Goal: Manage account settings

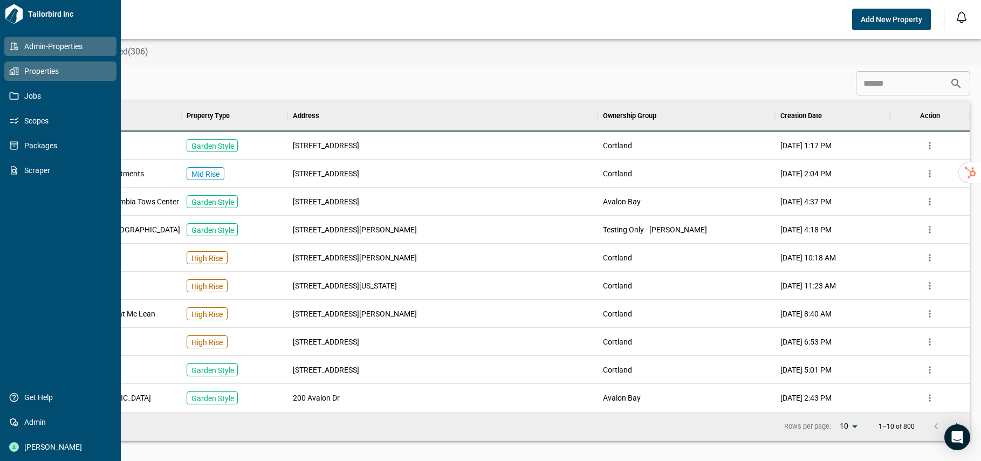
scroll to position [303, 926]
click at [16, 74] on icon at bounding box center [14, 71] width 10 height 10
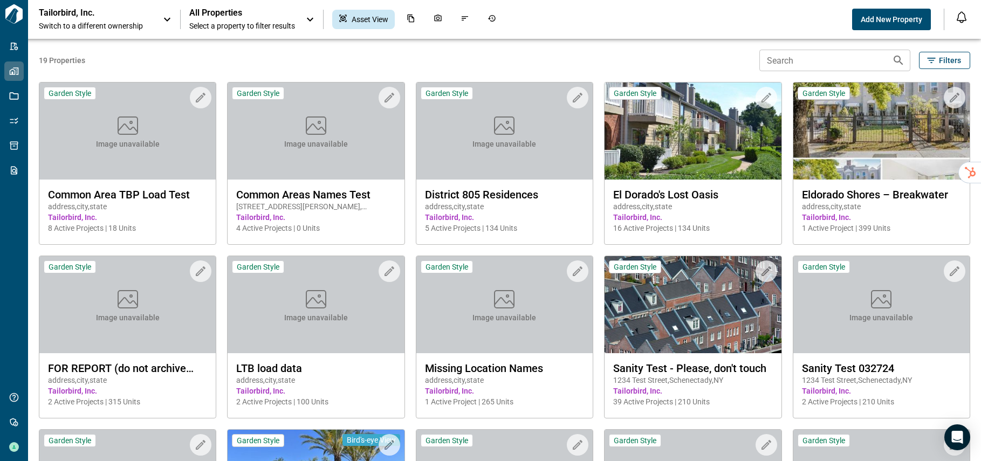
click at [127, 19] on div "Tailorbird, Inc. Switch to a different ownership" at bounding box center [95, 20] width 113 height 24
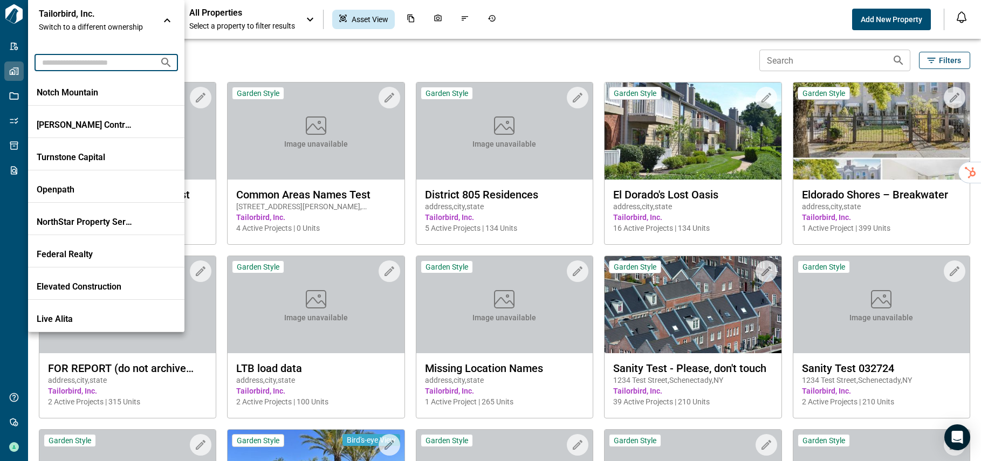
click at [114, 62] on input "text" at bounding box center [93, 62] width 117 height 20
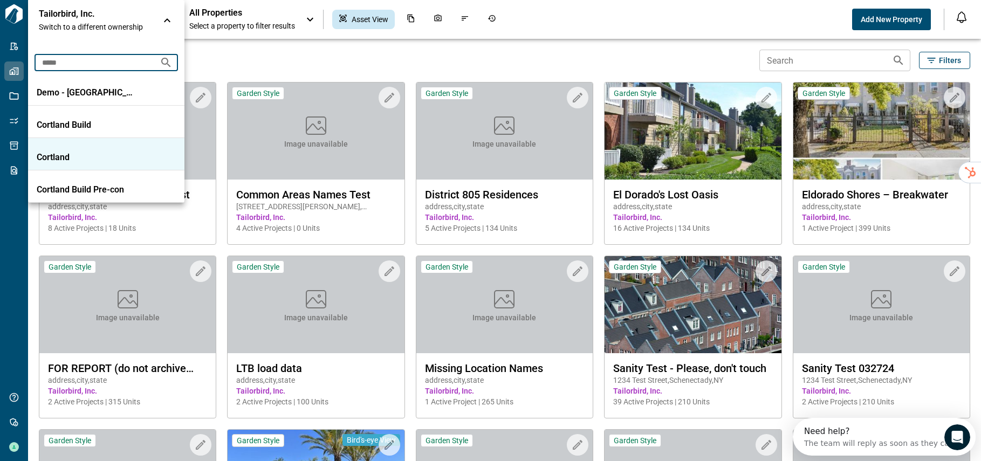
type input "*****"
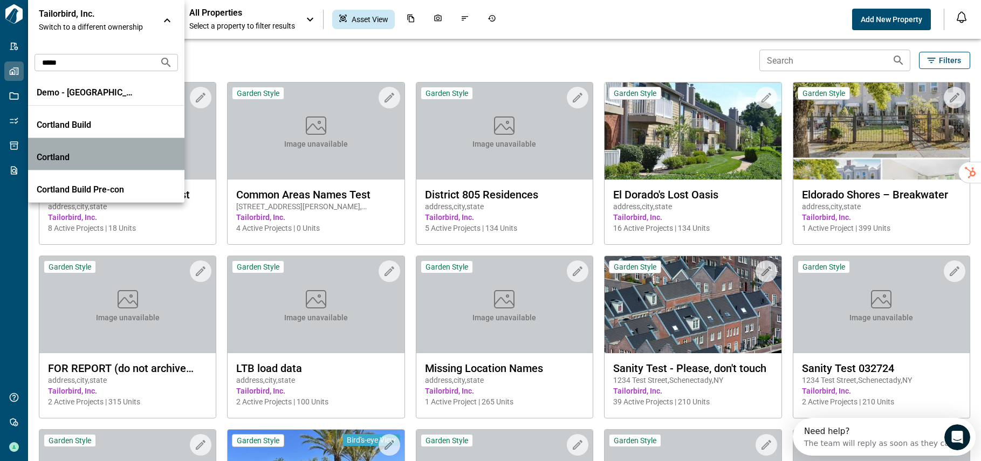
click at [98, 154] on p "Cortland" at bounding box center [85, 157] width 97 height 11
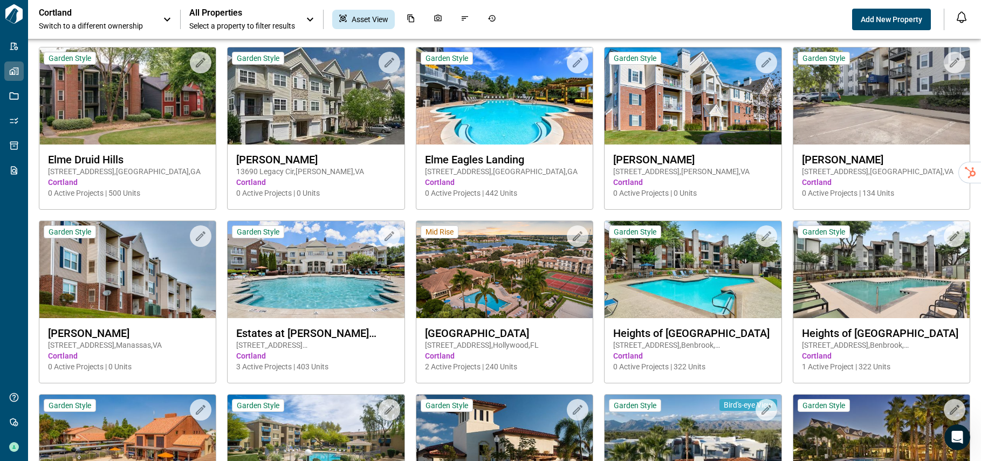
scroll to position [2748, 0]
